Goal: Task Accomplishment & Management: Use online tool/utility

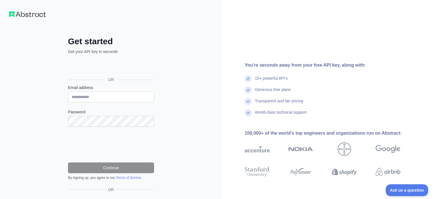
click at [215, 140] on div "Get started Get your API key in seconds OR Email address Password Continue By s…" at bounding box center [111, 116] width 222 height 232
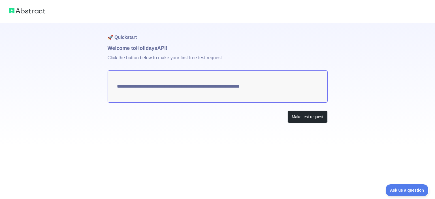
click at [287, 86] on textarea "**********" at bounding box center [218, 86] width 220 height 32
click at [305, 118] on button "Make test request" at bounding box center [307, 116] width 40 height 13
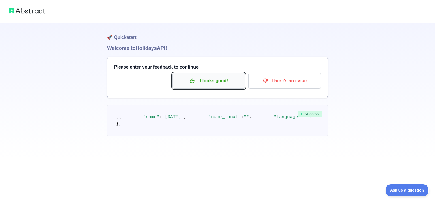
click at [213, 85] on p "It looks good!" at bounding box center [209, 81] width 64 height 10
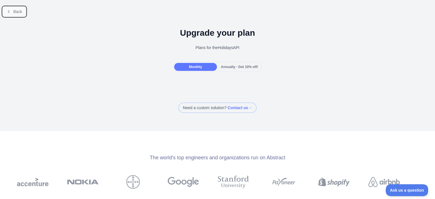
click at [14, 11] on span "Back" at bounding box center [17, 11] width 9 height 5
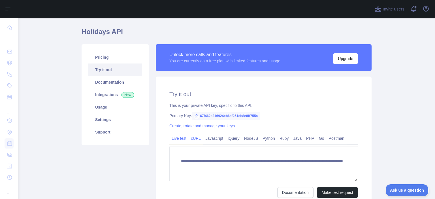
scroll to position [24, 0]
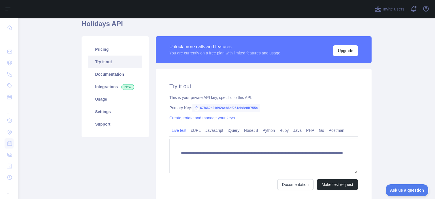
click at [254, 108] on span "67f462a216924eb6af251cb8e8ff755a" at bounding box center [226, 108] width 68 height 8
copy span "67f462a216924eb6af251cb8e8ff755a"
click at [279, 105] on div "Primary Key: 67f462a216924eb6af251cb8e8ff755a" at bounding box center [263, 108] width 189 height 6
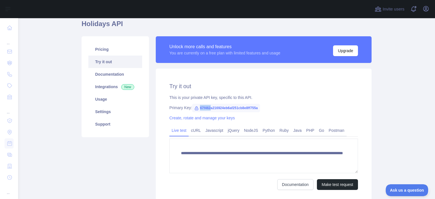
click at [209, 109] on span "67f462a216924eb6af251cb8e8ff755a" at bounding box center [226, 108] width 68 height 8
drag, startPoint x: 199, startPoint y: 108, endPoint x: 258, endPoint y: 111, distance: 59.0
click at [258, 111] on span "67f462a216924eb6af251cb8e8ff755a" at bounding box center [226, 108] width 68 height 8
copy span "67f462a216924eb6af251cb8e8ff755a"
click at [196, 131] on link "cURL" at bounding box center [196, 130] width 14 height 9
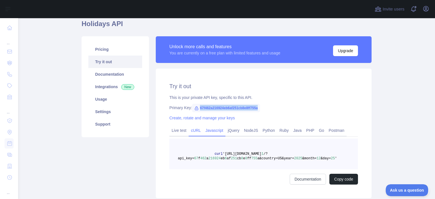
click at [209, 132] on link "Javascript" at bounding box center [214, 130] width 22 height 9
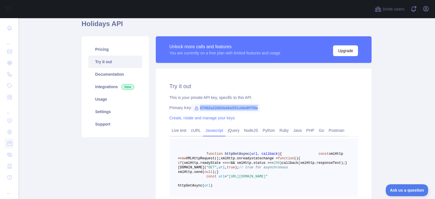
scroll to position [55, 0]
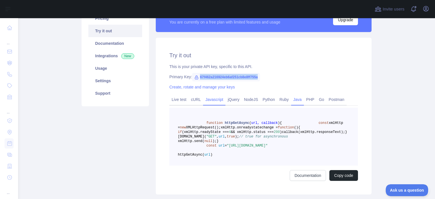
click at [293, 102] on link "Java" at bounding box center [297, 99] width 13 height 9
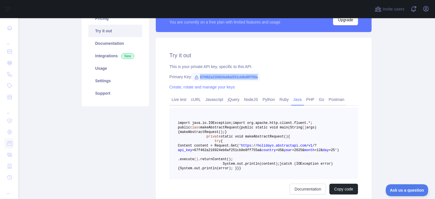
scroll to position [81, 0]
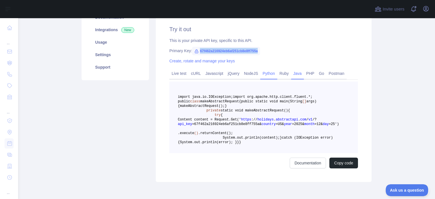
click at [266, 73] on link "Python" at bounding box center [268, 73] width 17 height 9
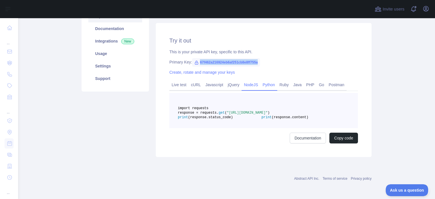
click at [249, 80] on link "NodeJS" at bounding box center [250, 84] width 19 height 9
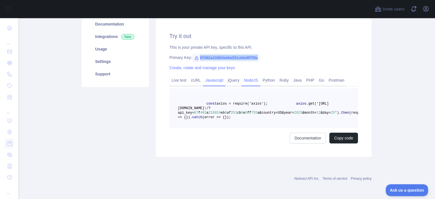
click at [219, 76] on link "Javascript" at bounding box center [214, 80] width 22 height 9
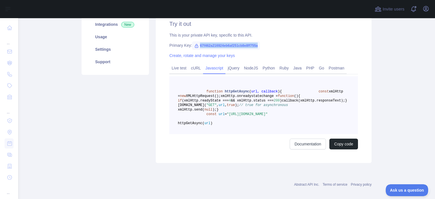
scroll to position [87, 0]
click at [340, 149] on button "Copy code" at bounding box center [343, 143] width 29 height 11
click at [235, 69] on link "jQuery" at bounding box center [233, 67] width 16 height 9
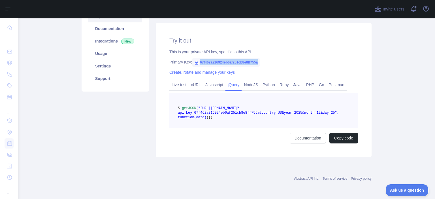
scroll to position [74, 0]
click at [246, 81] on link "NodeJS" at bounding box center [250, 84] width 19 height 9
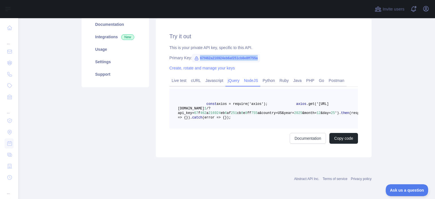
click at [234, 81] on link "jQuery" at bounding box center [233, 80] width 16 height 9
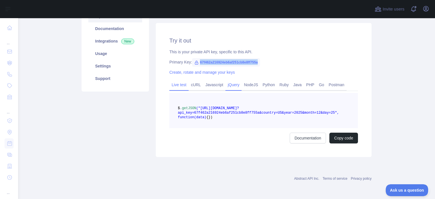
click at [182, 81] on link "Live test" at bounding box center [178, 84] width 19 height 9
